Goal: Task Accomplishment & Management: Use online tool/utility

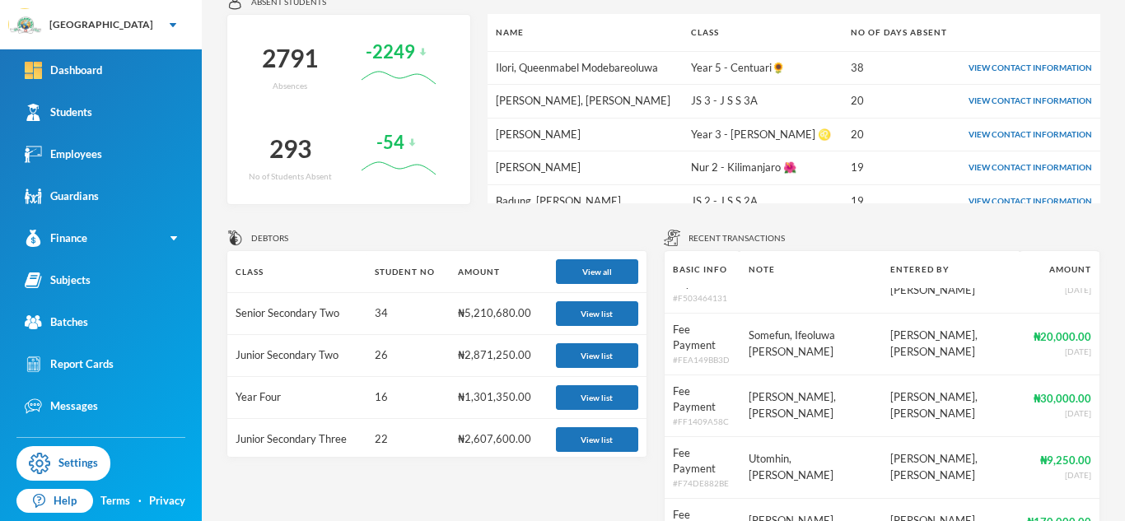
scroll to position [486, 0]
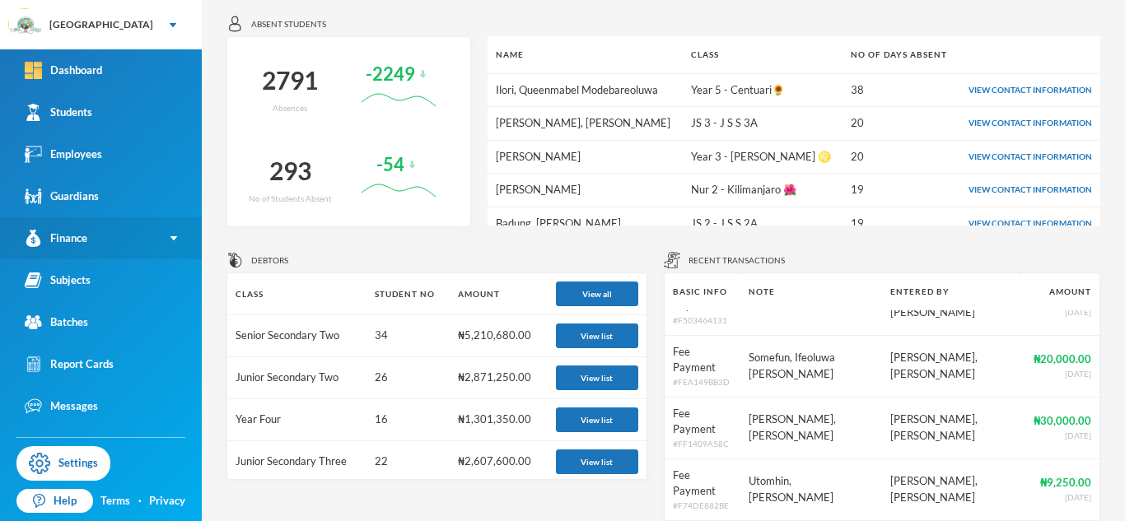
click at [173, 233] on link "Finance" at bounding box center [101, 238] width 202 height 42
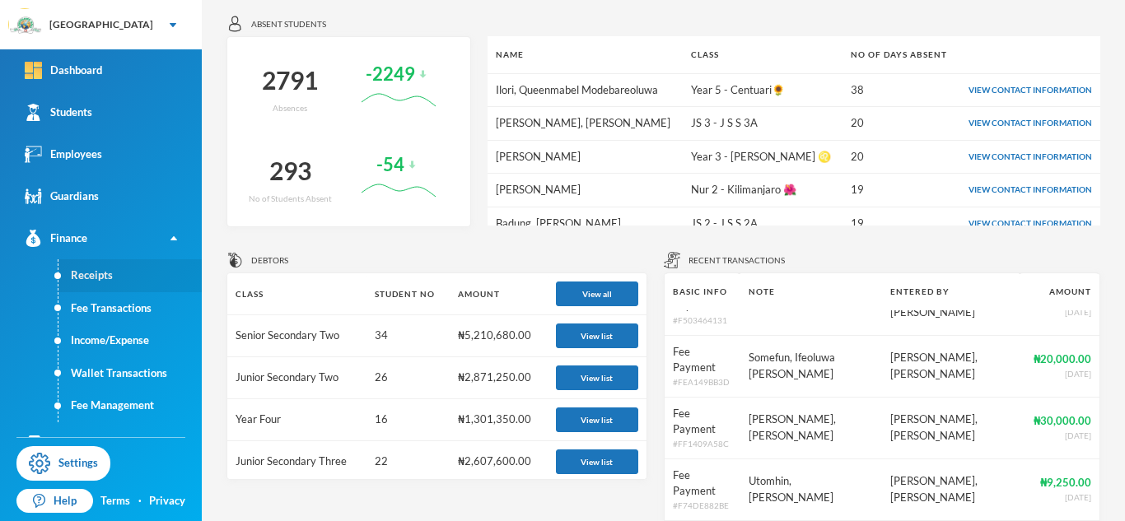
click at [83, 275] on link "Receipts" at bounding box center [129, 275] width 143 height 33
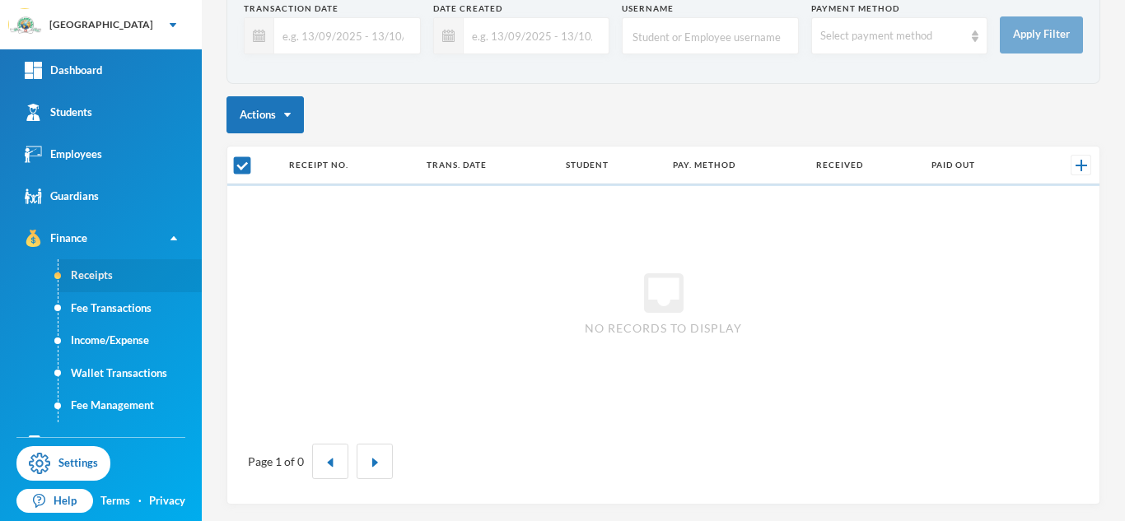
scroll to position [93, 0]
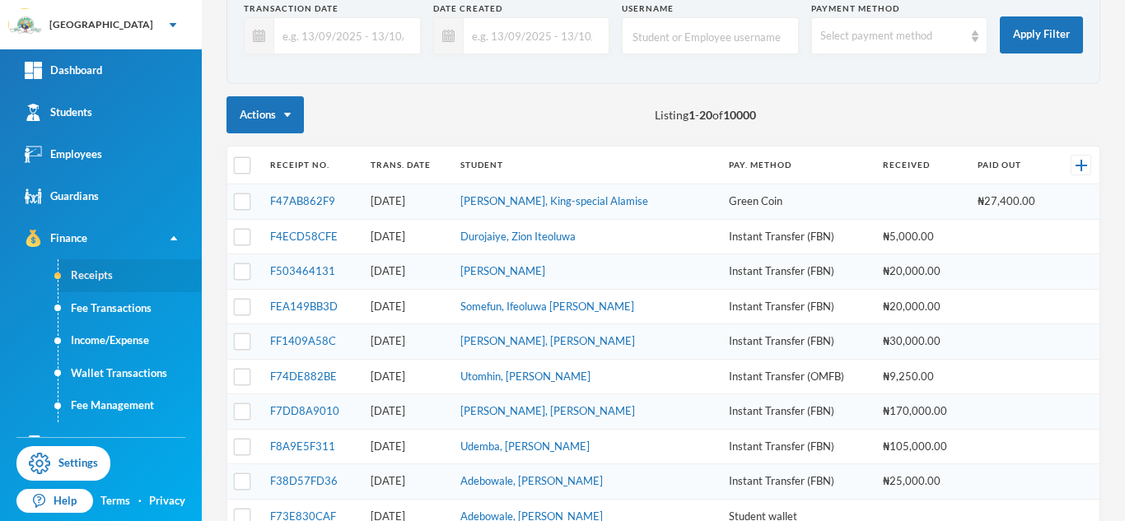
checkbox input "false"
click at [970, 35] on div "Select payment method" at bounding box center [899, 35] width 177 height 37
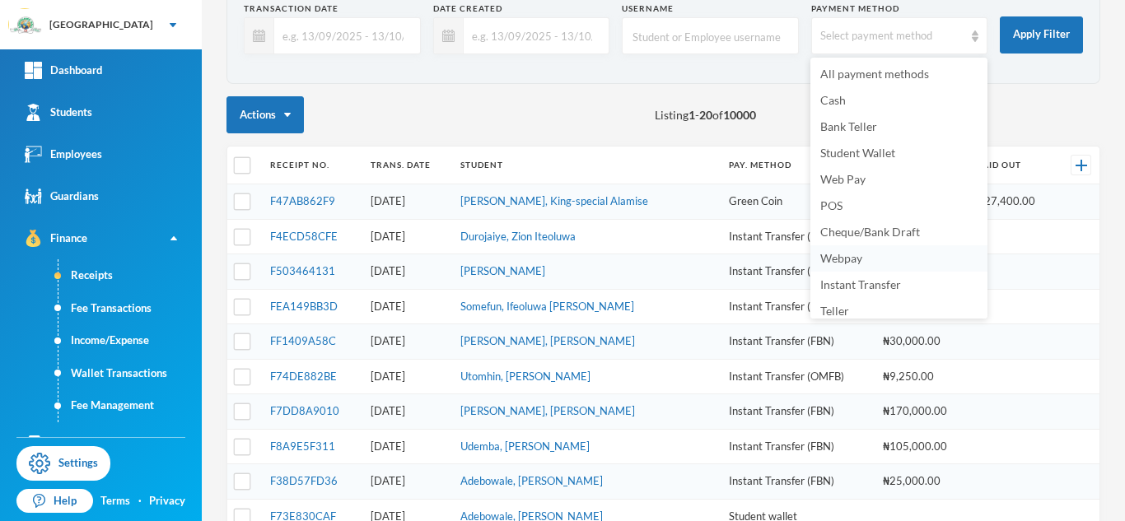
click at [843, 257] on span "Webpay" at bounding box center [841, 258] width 42 height 14
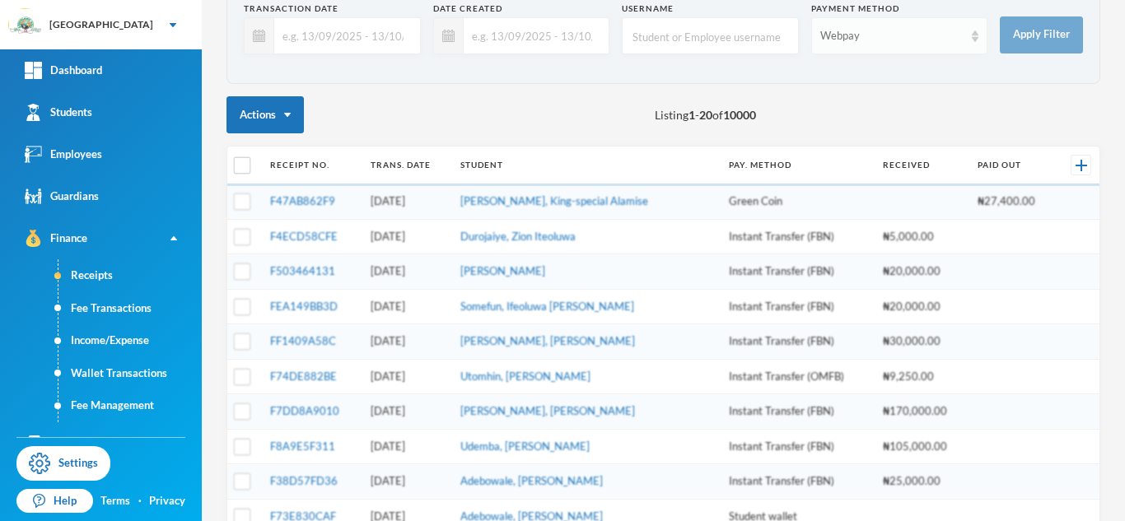
click at [967, 22] on div "Webpay" at bounding box center [899, 35] width 177 height 37
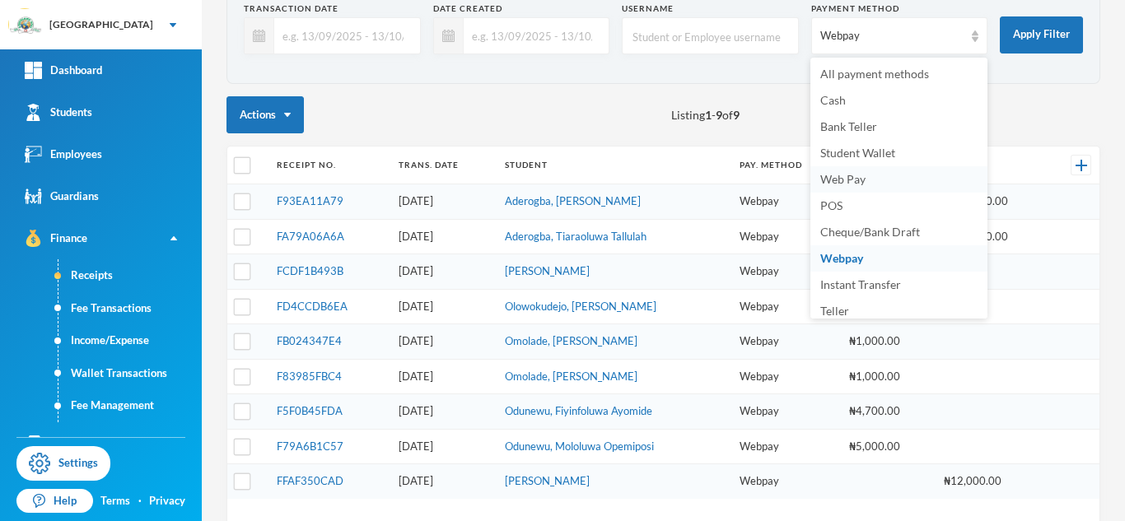
click at [843, 180] on span "Web Pay" at bounding box center [842, 179] width 45 height 14
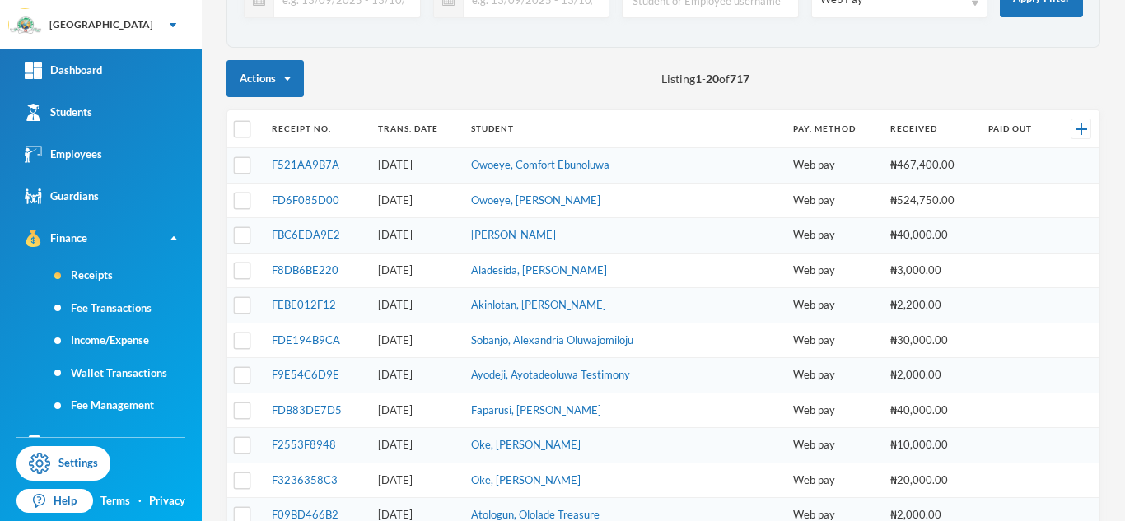
scroll to position [0, 0]
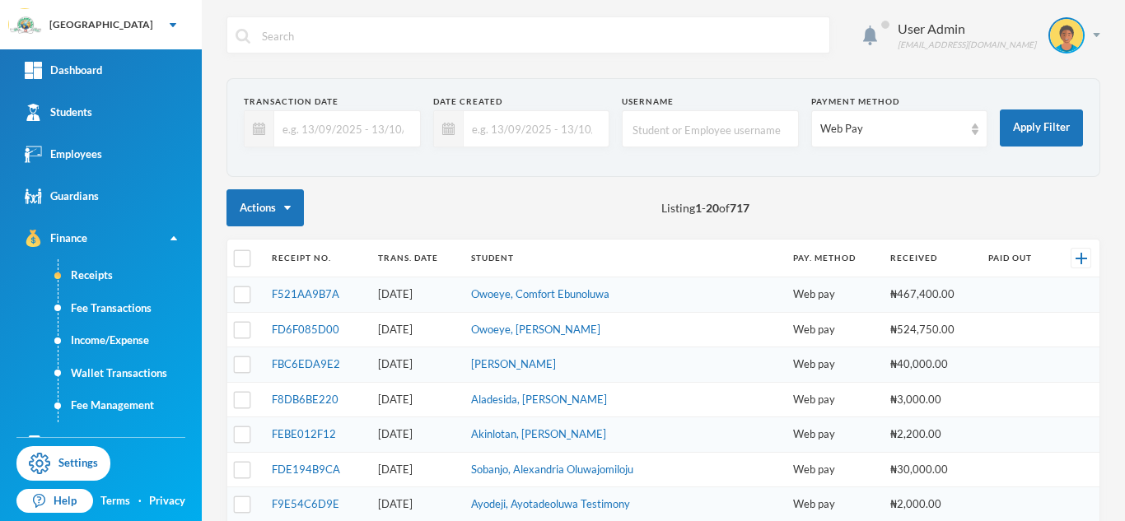
click at [488, 133] on input "text" at bounding box center [533, 128] width 138 height 37
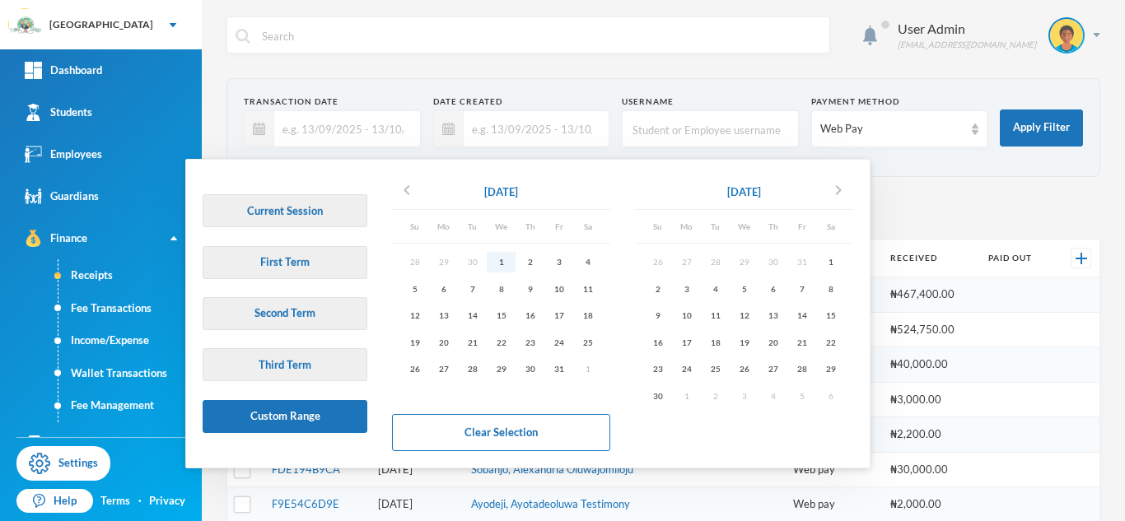
click at [504, 259] on div "1" at bounding box center [501, 262] width 29 height 21
click at [565, 373] on div "31" at bounding box center [558, 369] width 29 height 21
type input "[DATE] - [DATE]"
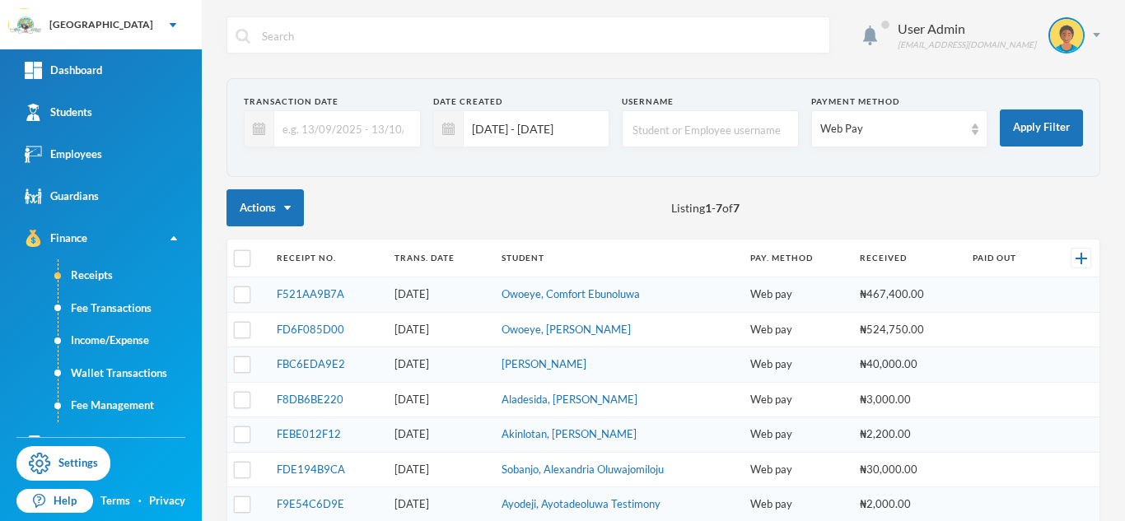
click at [287, 120] on input "text" at bounding box center [343, 128] width 138 height 37
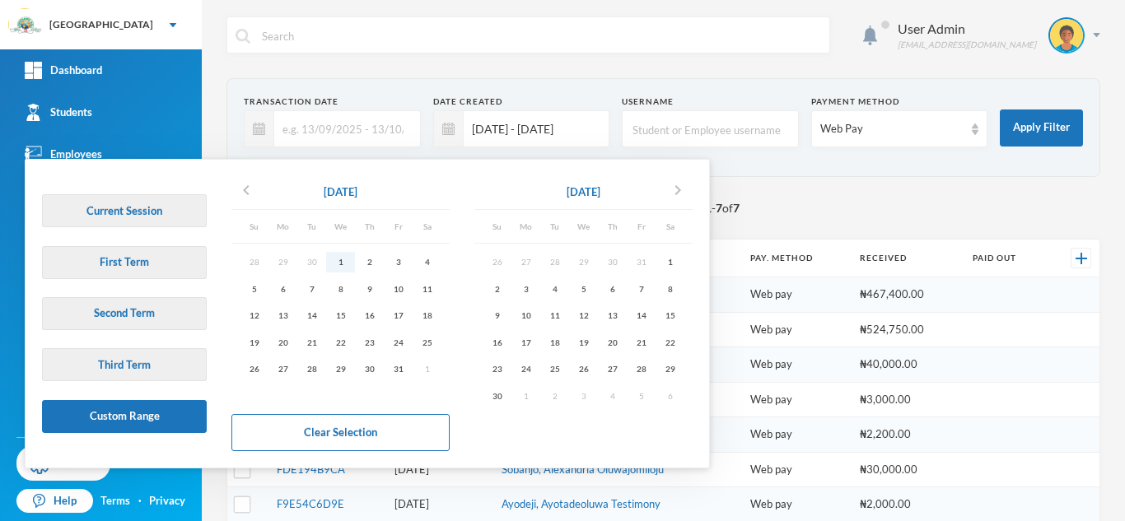
click at [344, 264] on div "1" at bounding box center [340, 262] width 29 height 21
click at [404, 369] on div "31" at bounding box center [398, 369] width 29 height 21
type input "[DATE] - [DATE]"
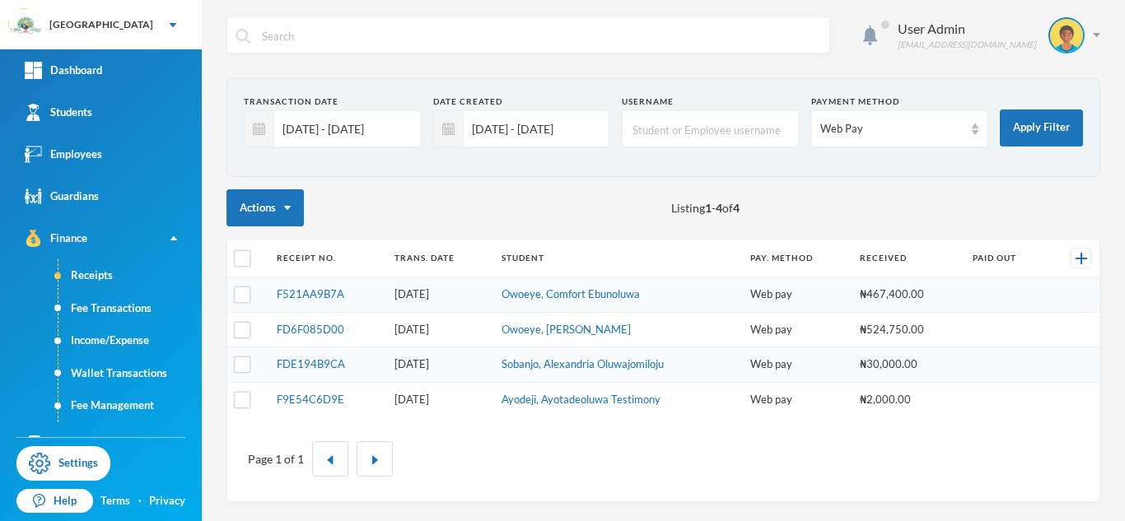
click at [486, 134] on input "[DATE] - [DATE]" at bounding box center [533, 128] width 138 height 37
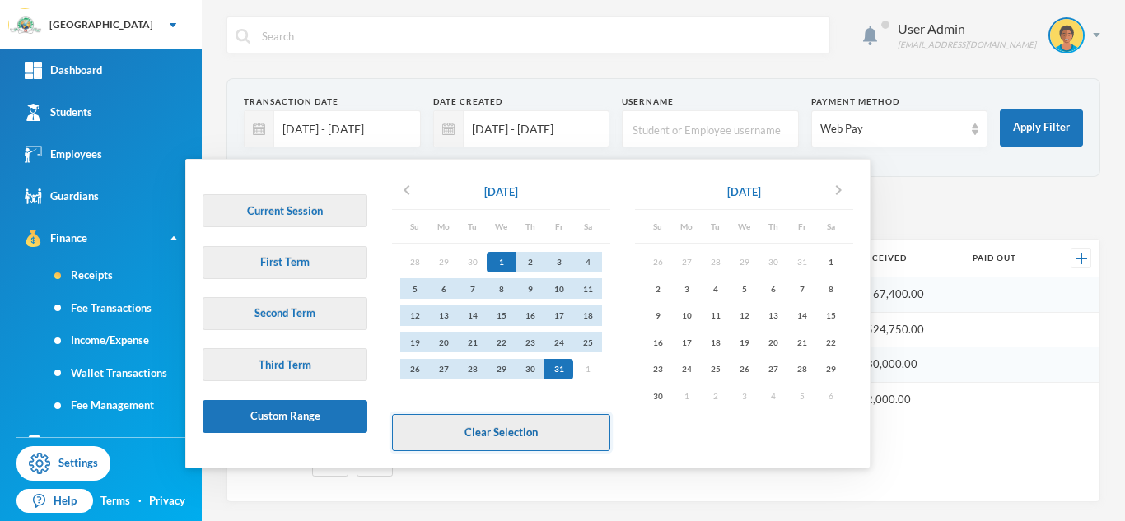
click at [535, 421] on button "Clear Selection" at bounding box center [501, 432] width 218 height 37
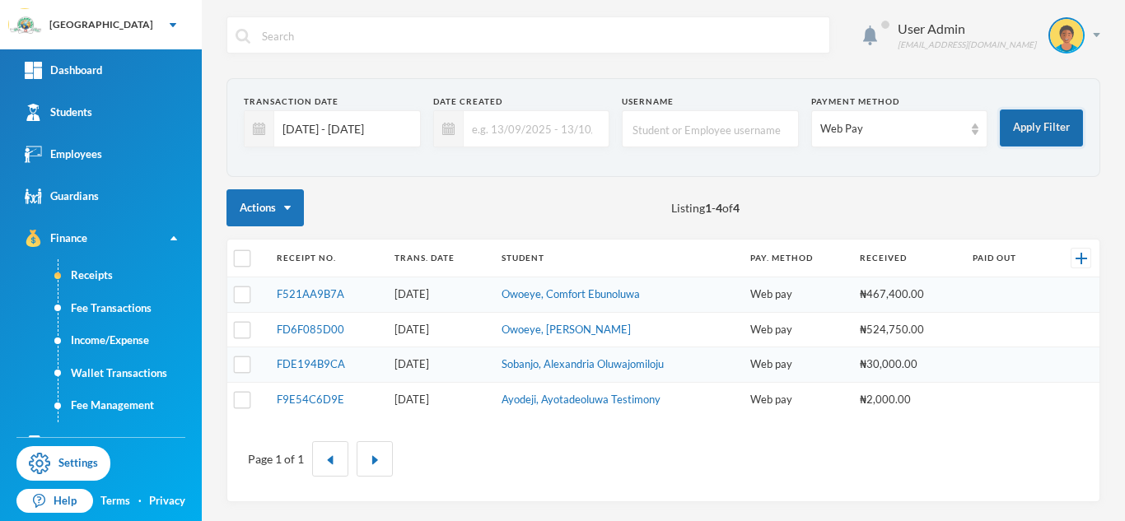
click at [1017, 143] on button "Apply Filter" at bounding box center [1041, 128] width 83 height 37
